Goal: Task Accomplishment & Management: Use online tool/utility

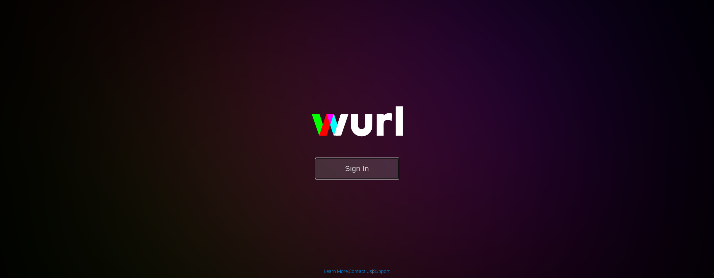
click at [378, 173] on button "Sign In" at bounding box center [357, 168] width 84 height 22
click at [380, 188] on div "Sign In" at bounding box center [357, 139] width 155 height 108
click at [380, 174] on button "Sign In" at bounding box center [357, 168] width 84 height 22
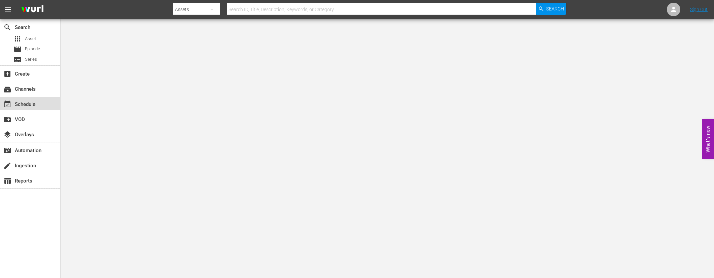
click at [41, 101] on div "event_available Schedule" at bounding box center [30, 103] width 60 height 13
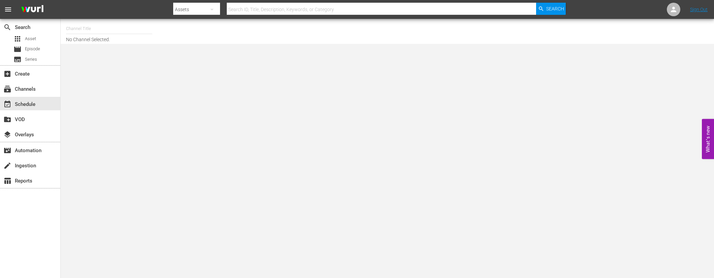
click at [98, 30] on input "text" at bounding box center [109, 29] width 86 height 16
drag, startPoint x: 94, startPoint y: 31, endPoint x: 69, endPoint y: 28, distance: 25.1
click at [69, 28] on input "moi" at bounding box center [109, 29] width 86 height 16
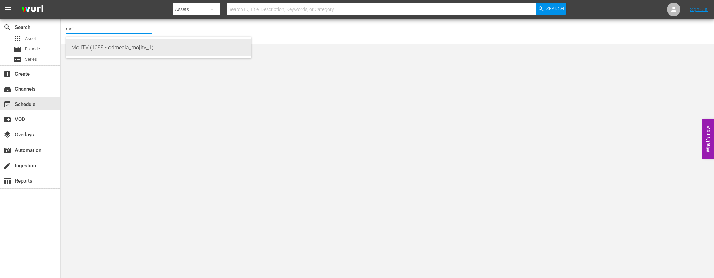
click at [110, 50] on div "MojiTV (1088 - odmedia_mojitv_1)" at bounding box center [158, 47] width 175 height 16
type input "MojiTV (1088 - odmedia_mojitv_1)"
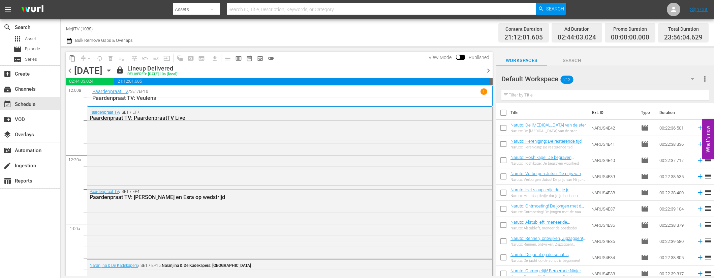
click at [110, 70] on icon "button" at bounding box center [108, 71] width 3 height 2
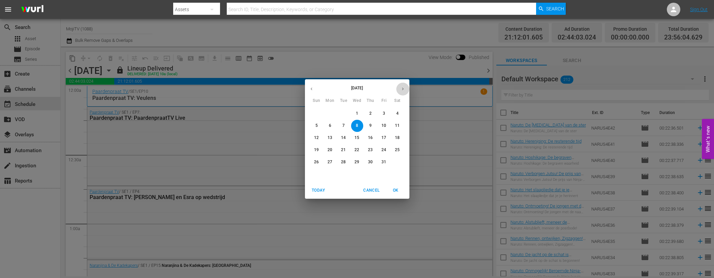
click at [407, 87] on button "button" at bounding box center [403, 88] width 13 height 13
click at [372, 125] on span "6" at bounding box center [371, 126] width 12 height 6
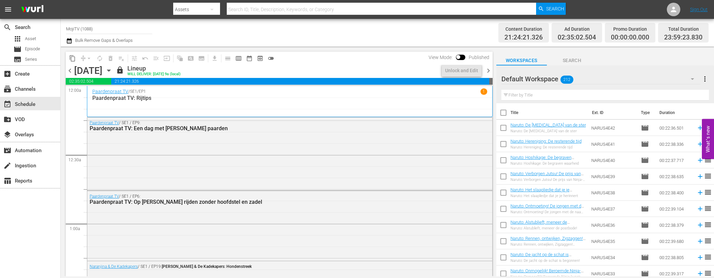
click at [492, 69] on span "chevron_right" at bounding box center [489, 70] width 8 height 8
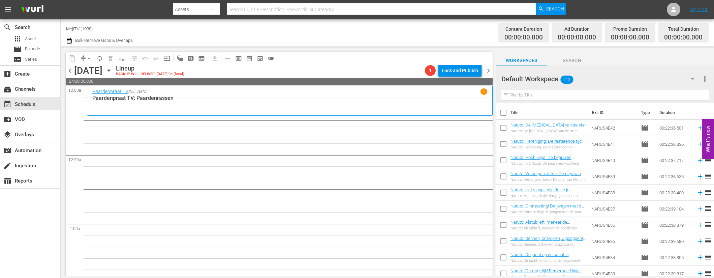
click at [113, 71] on icon "button" at bounding box center [108, 70] width 7 height 7
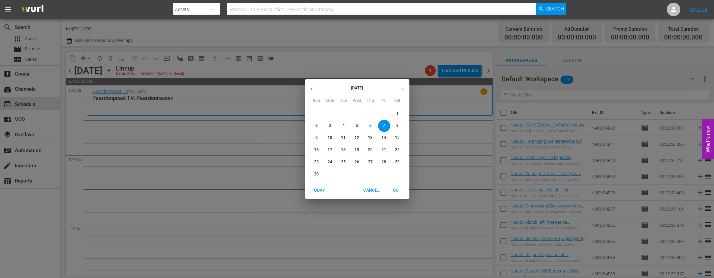
click at [311, 88] on icon "button" at bounding box center [311, 88] width 5 height 5
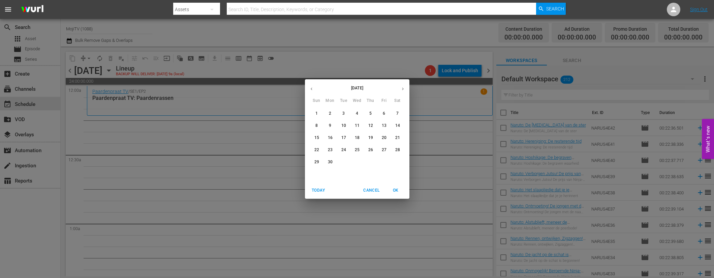
click at [311, 88] on icon "button" at bounding box center [311, 88] width 5 height 5
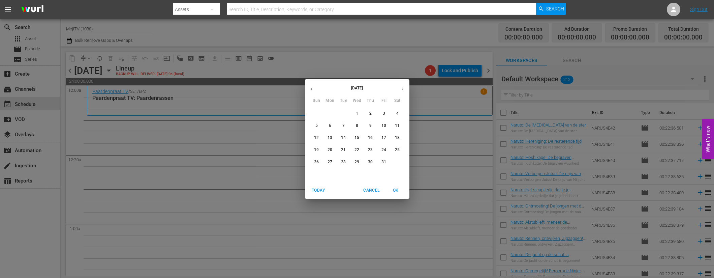
click at [312, 88] on icon "button" at bounding box center [311, 88] width 5 height 5
click at [373, 126] on span "7" at bounding box center [371, 126] width 12 height 6
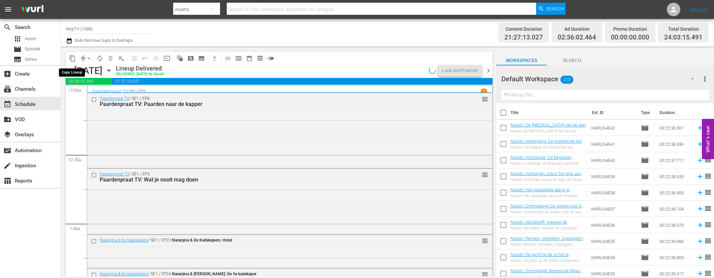
click at [74, 58] on span "content_copy" at bounding box center [72, 58] width 7 height 7
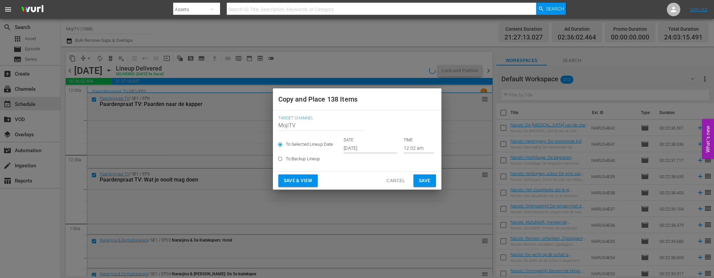
click at [376, 147] on input "[DATE]" at bounding box center [370, 148] width 53 height 10
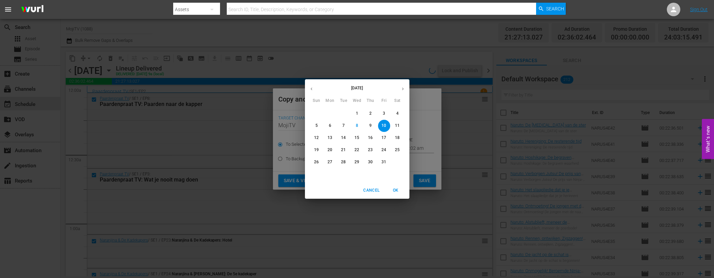
click at [403, 87] on icon "button" at bounding box center [403, 88] width 5 height 5
click at [384, 125] on p "7" at bounding box center [384, 126] width 2 height 6
type input "[DATE]"
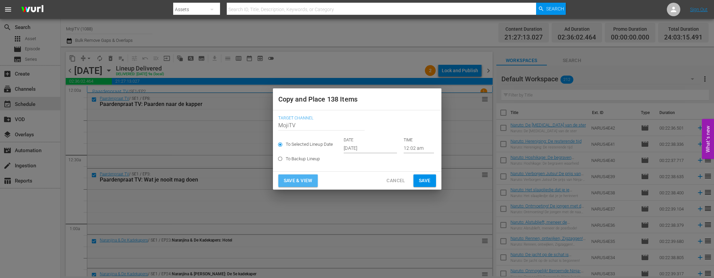
click at [308, 179] on span "Save & View" at bounding box center [298, 180] width 29 height 8
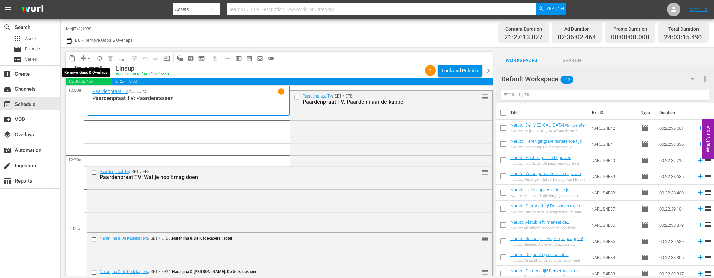
click at [89, 58] on span "arrow_drop_down" at bounding box center [89, 58] width 7 height 7
click at [94, 94] on li "Align to End of Previous Day" at bounding box center [89, 94] width 71 height 11
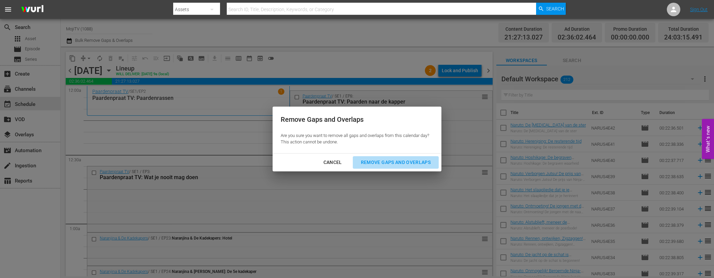
click at [406, 161] on div "Remove Gaps and Overlaps" at bounding box center [396, 162] width 81 height 8
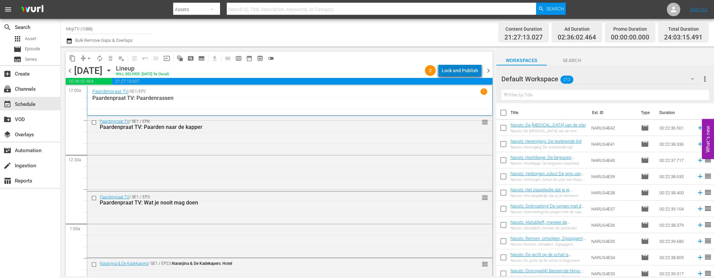
click at [470, 66] on div "Lock and Publish" at bounding box center [460, 70] width 36 height 12
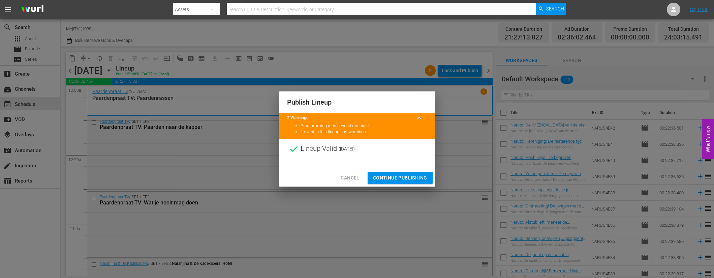
click at [416, 176] on span "Continue Publishing" at bounding box center [400, 178] width 54 height 8
